Goal: Information Seeking & Learning: Find specific fact

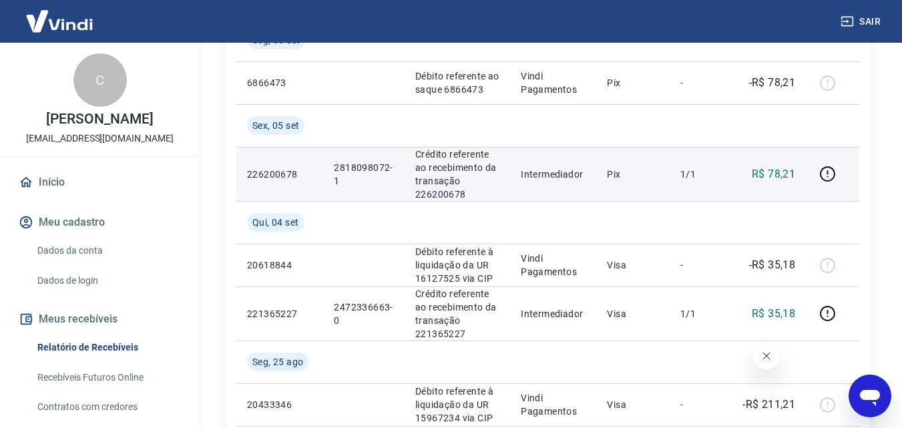
scroll to position [534, 0]
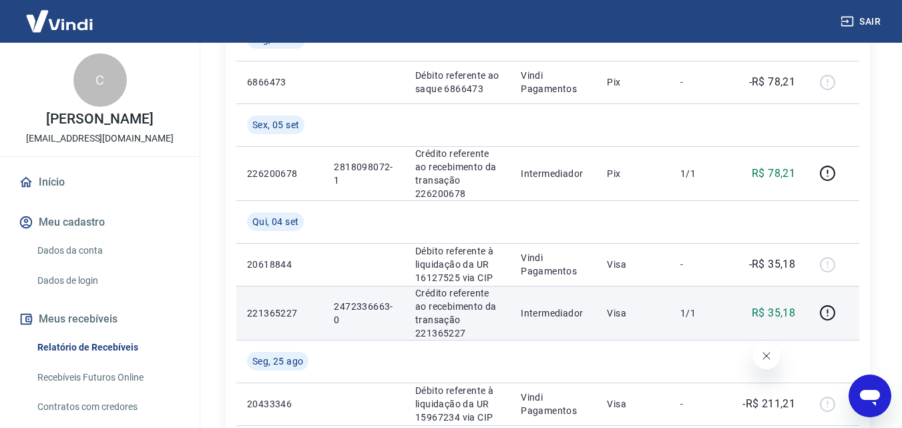
click at [438, 331] on p "Crédito referente ao recebimento da transação 221365227" at bounding box center [457, 312] width 84 height 53
copy p "221365227"
